Goal: Task Accomplishment & Management: Manage account settings

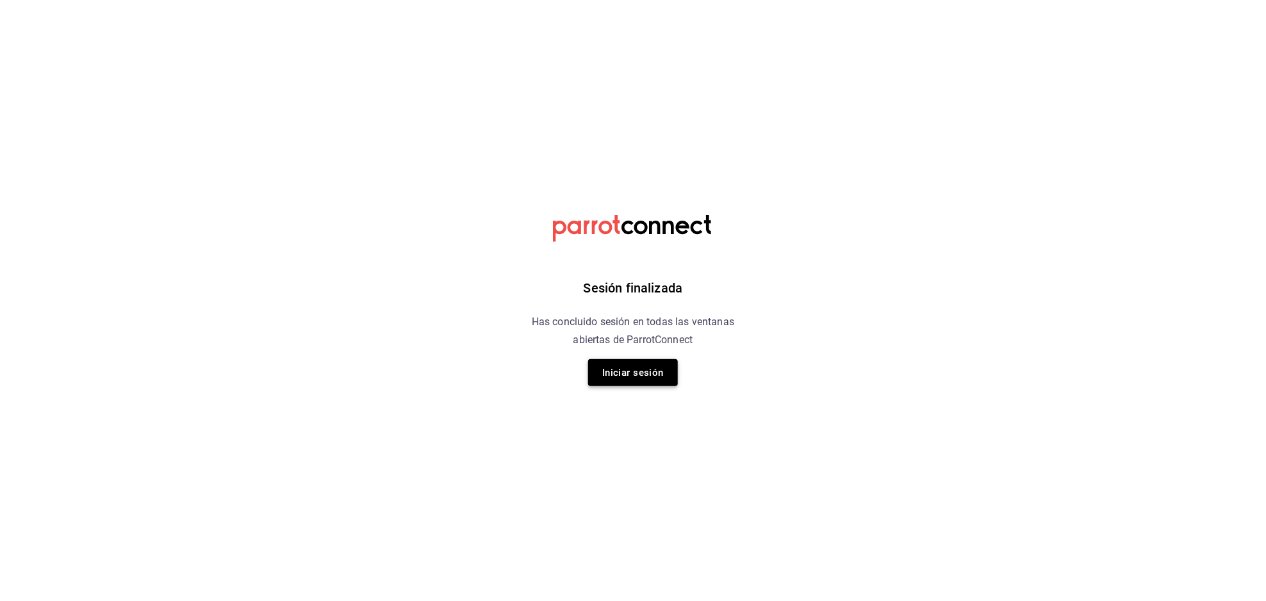
click at [658, 377] on button "Iniciar sesión" at bounding box center [633, 372] width 90 height 27
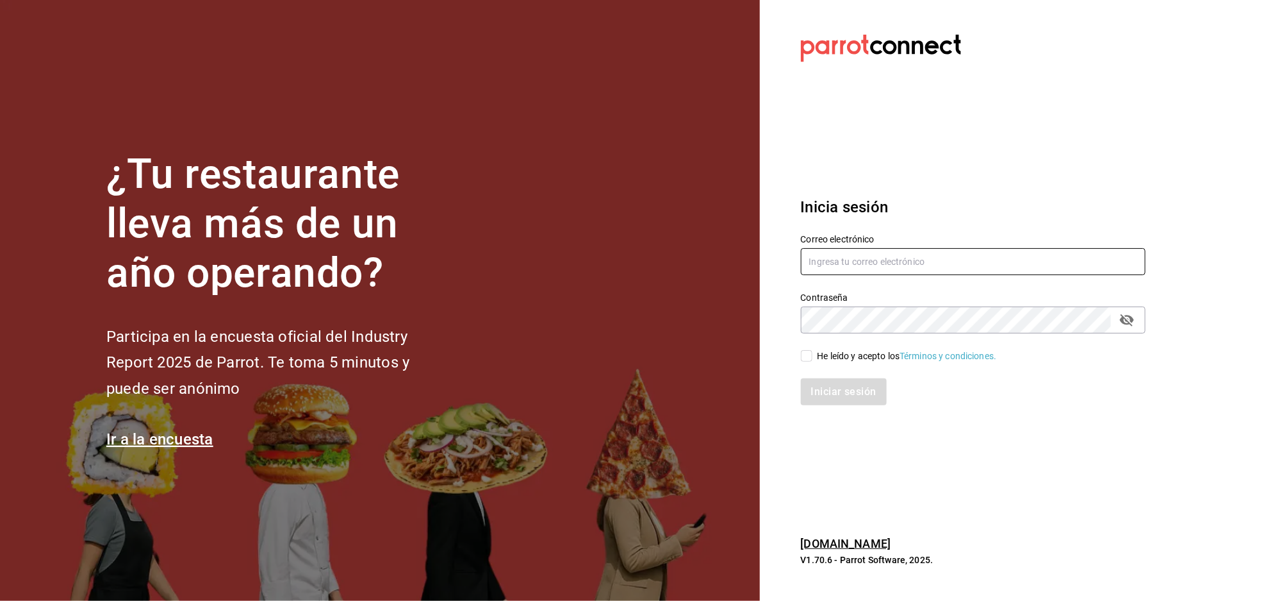
type input "[EMAIL_ADDRESS][DOMAIN_NAME]"
click at [805, 357] on input "He leído y acepto los Términos y condiciones." at bounding box center [807, 356] width 12 height 12
checkbox input "true"
click at [834, 396] on button "Iniciar sesión" at bounding box center [844, 391] width 87 height 27
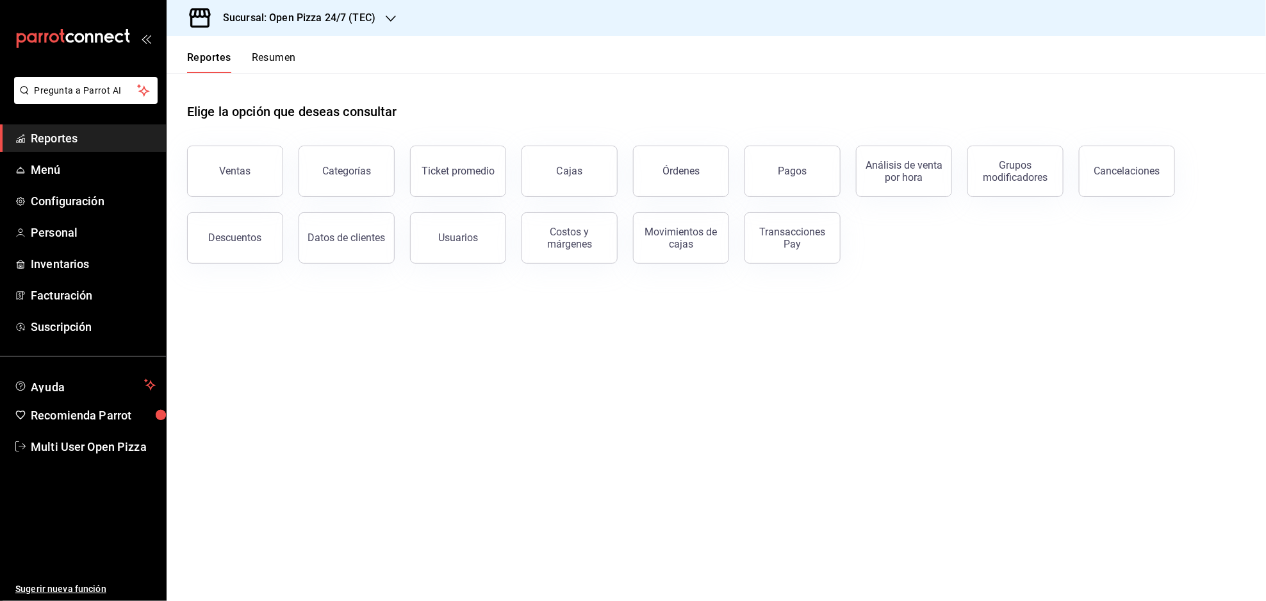
click at [357, 21] on h3 "Sucursal: Open Pizza 24/7 (TEC)" at bounding box center [294, 17] width 163 height 15
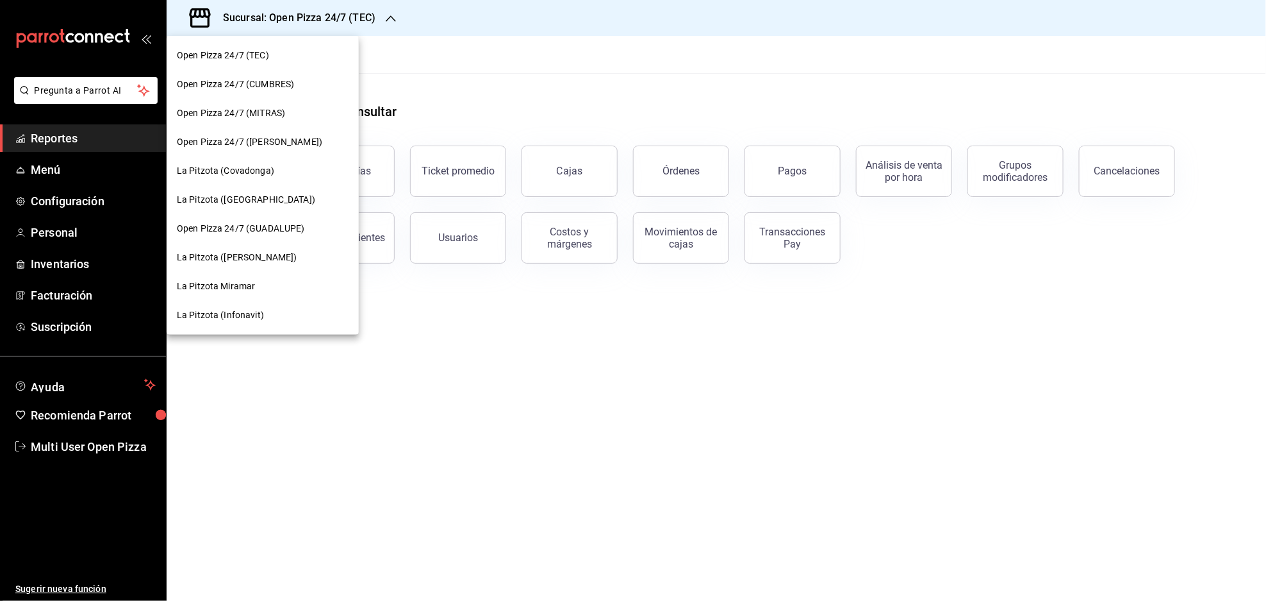
click at [269, 168] on span "La Pitzota (Covadonga)" at bounding box center [225, 170] width 97 height 13
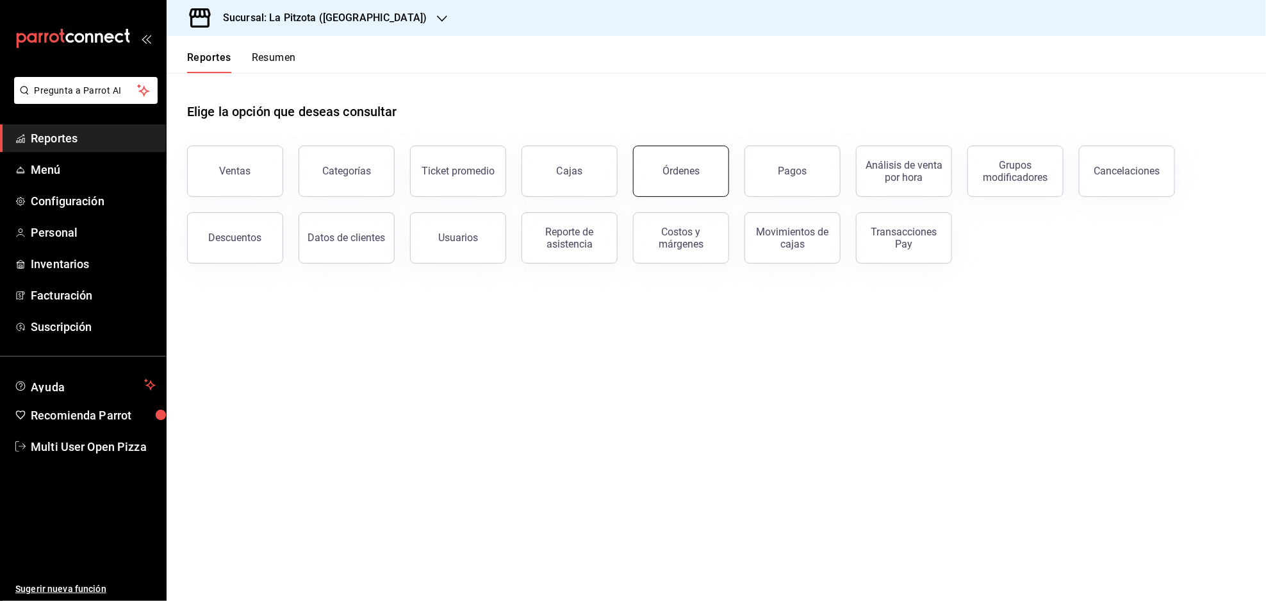
click at [700, 158] on button "Órdenes" at bounding box center [681, 170] width 96 height 51
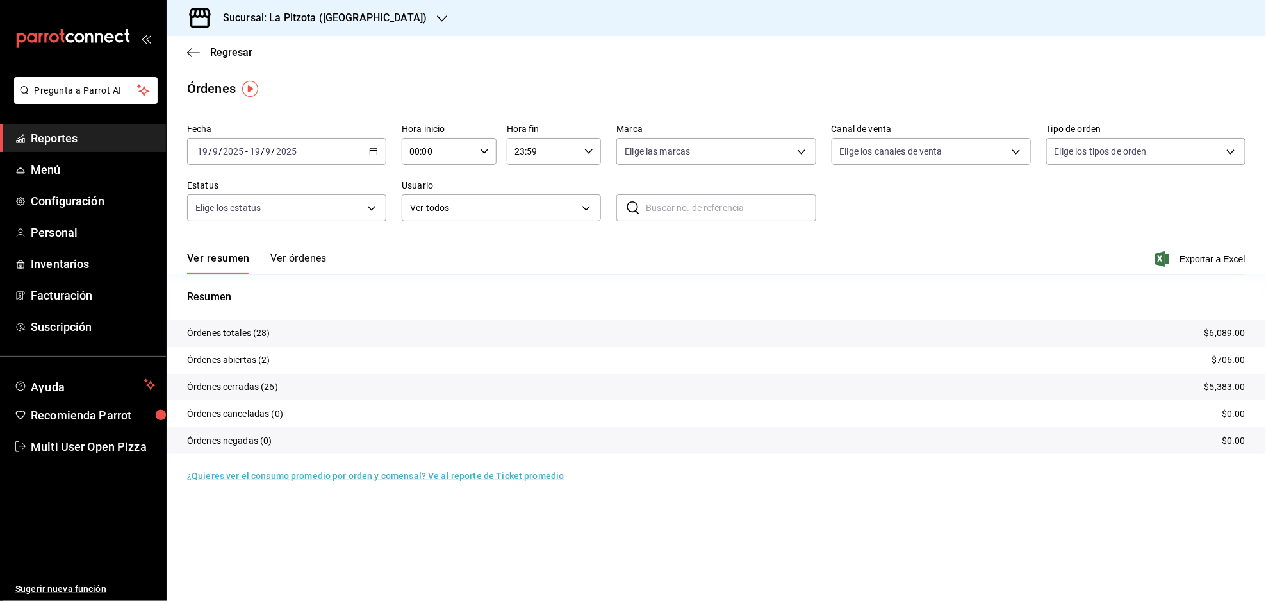
click at [310, 255] on button "Ver órdenes" at bounding box center [298, 263] width 56 height 22
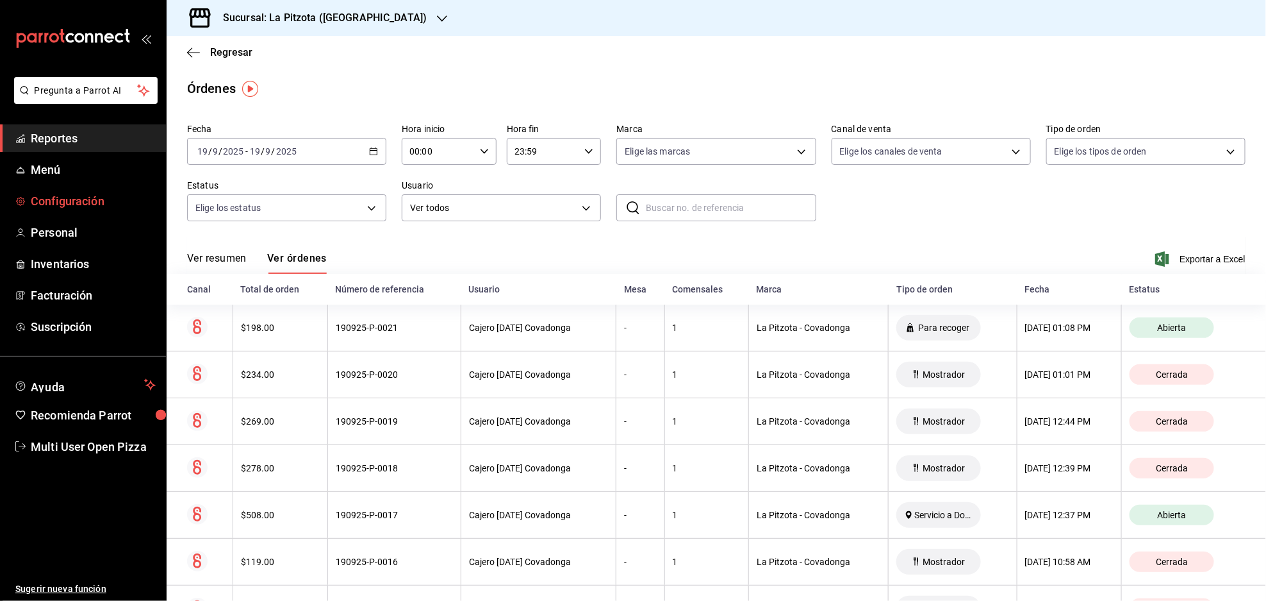
click at [87, 207] on span "Configuración" at bounding box center [93, 200] width 125 height 17
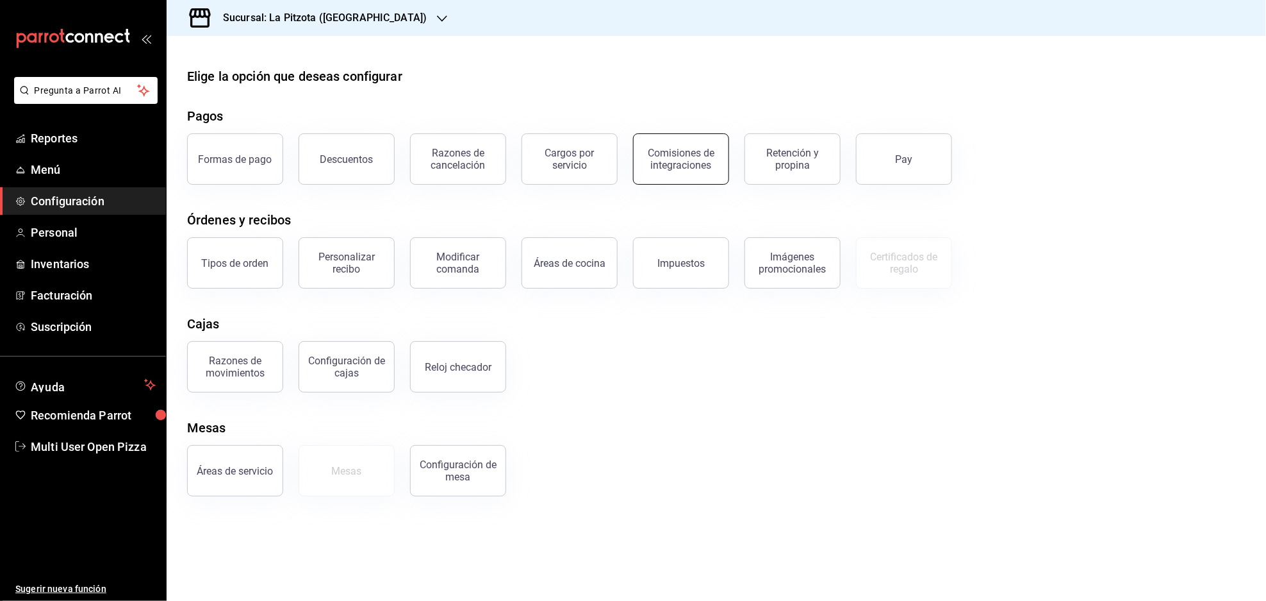
click at [688, 154] on div "Comisiones de integraciones" at bounding box center [681, 159] width 79 height 24
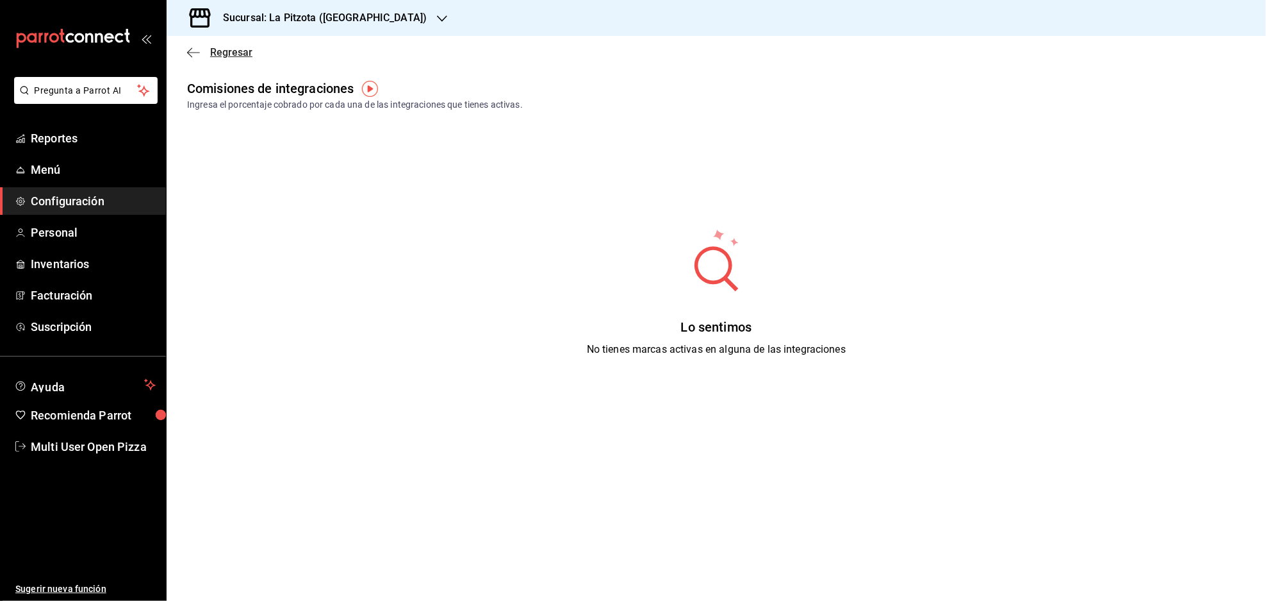
click at [194, 49] on icon "button" at bounding box center [193, 53] width 13 height 12
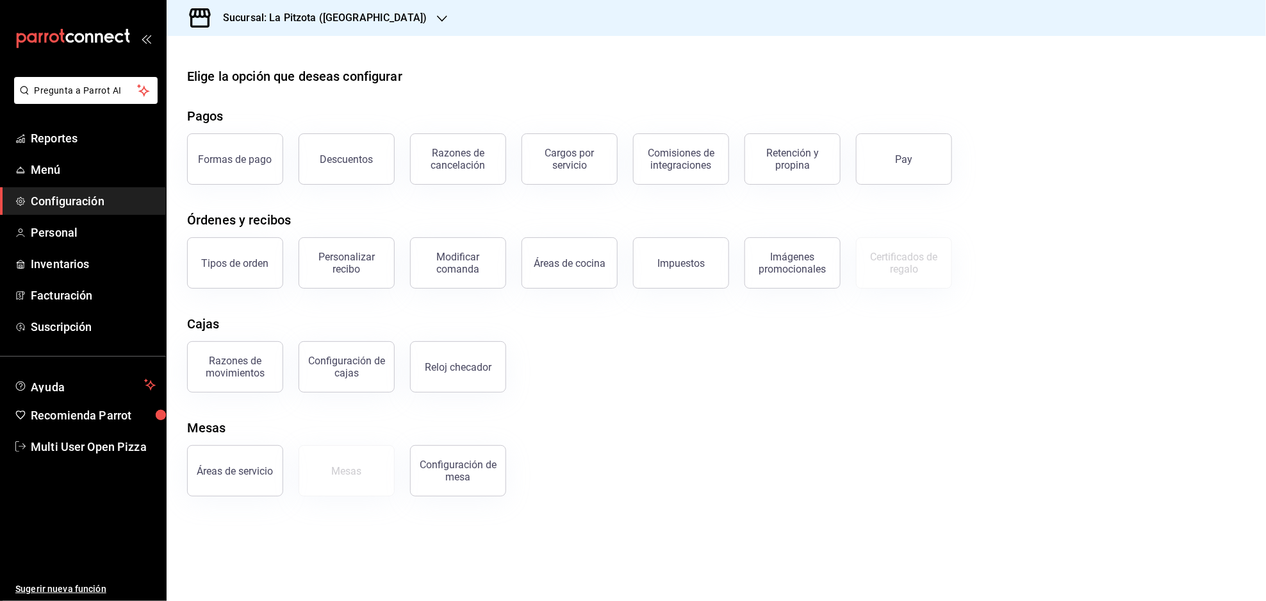
click at [785, 374] on div "Razones de movimientos Configuración [PERSON_NAME] Reloj checador" at bounding box center [709, 359] width 1074 height 67
click at [356, 16] on h3 "Sucursal: La Pitzota ([GEOGRAPHIC_DATA])" at bounding box center [320, 17] width 214 height 15
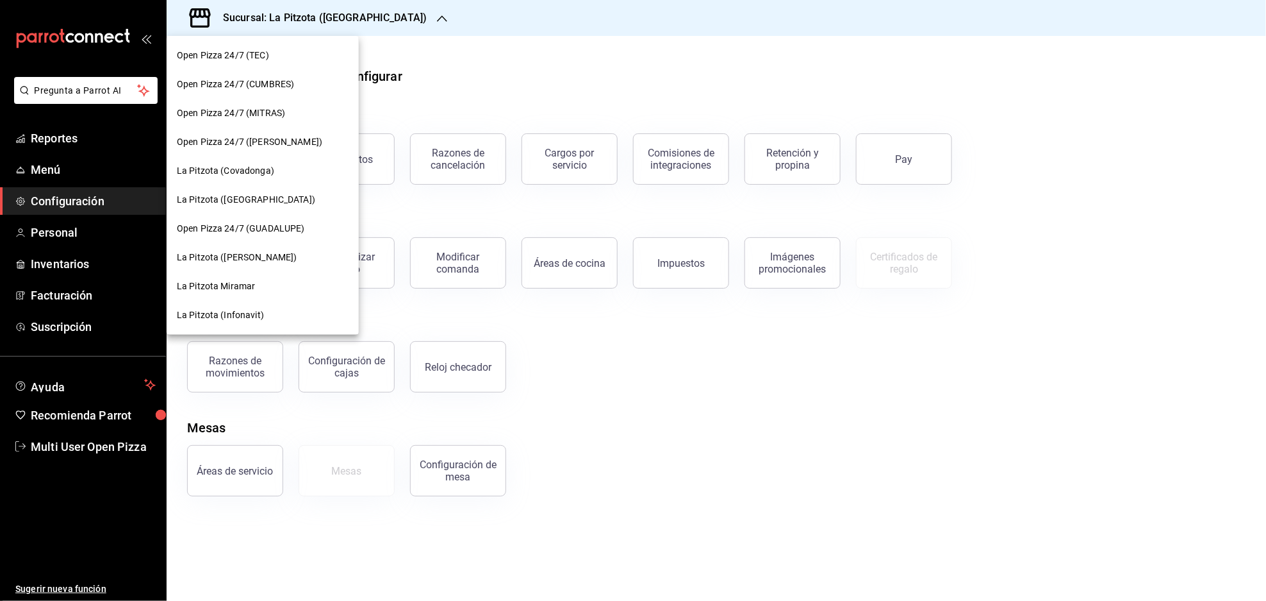
click at [281, 104] on div "Open Pizza 24/7 (MITRAS)" at bounding box center [263, 113] width 192 height 29
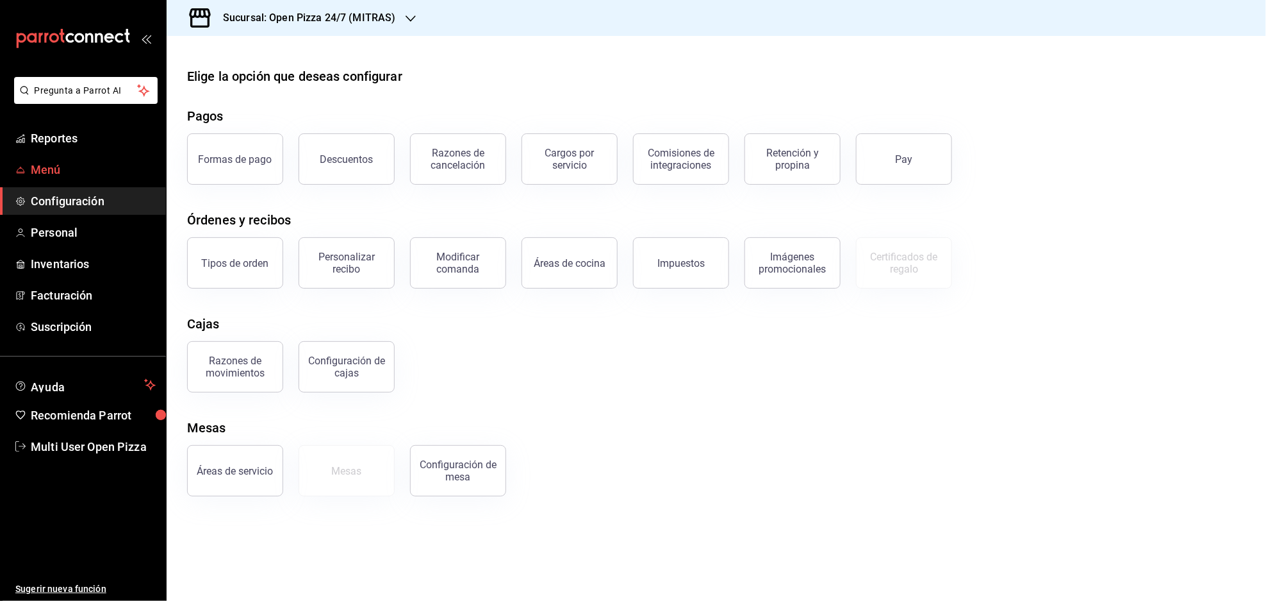
click at [47, 161] on span "Menú" at bounding box center [93, 169] width 125 height 17
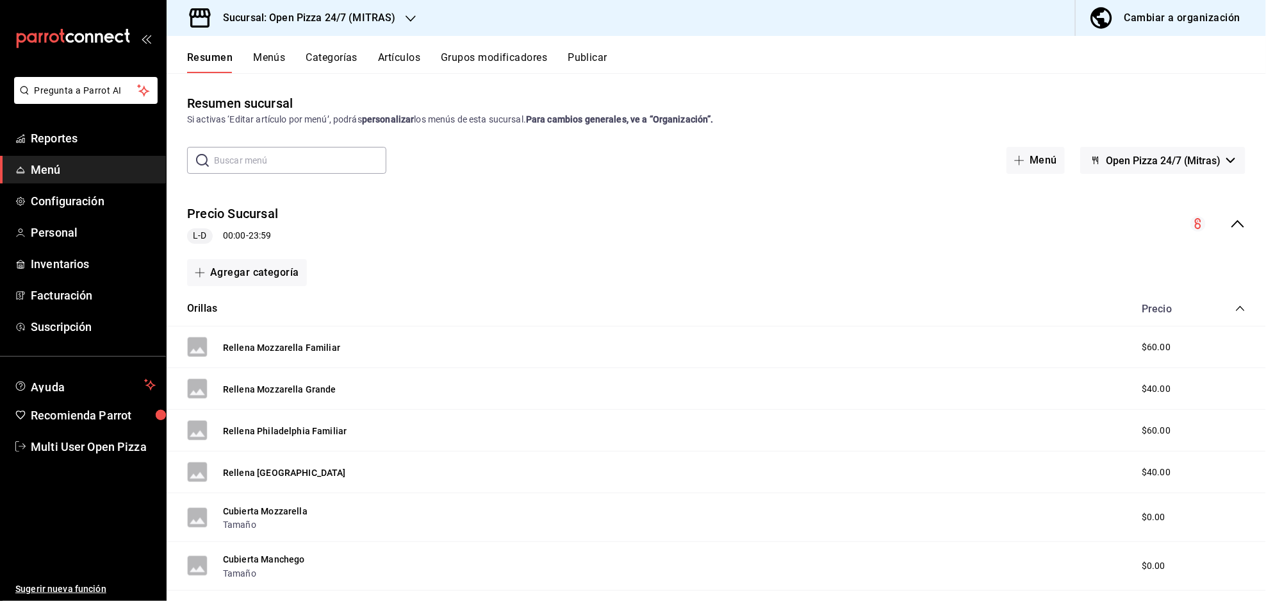
click at [1231, 227] on icon "collapse-menu-row" at bounding box center [1238, 223] width 15 height 15
